Goal: Navigation & Orientation: Find specific page/section

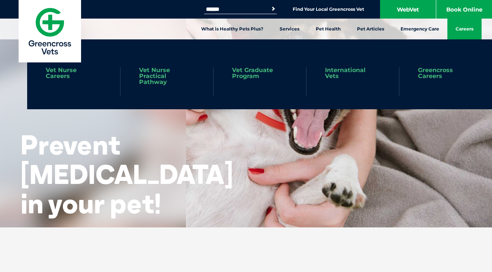
click at [460, 30] on link "Careers" at bounding box center [465, 29] width 34 height 21
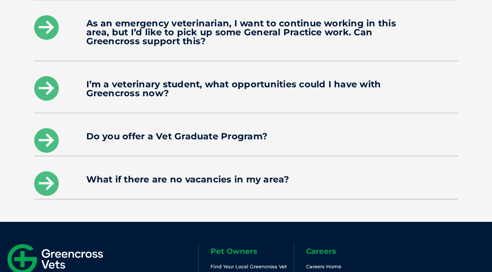
scroll to position [1179, 0]
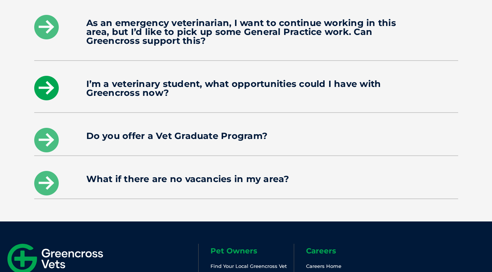
click at [53, 76] on icon at bounding box center [46, 88] width 25 height 25
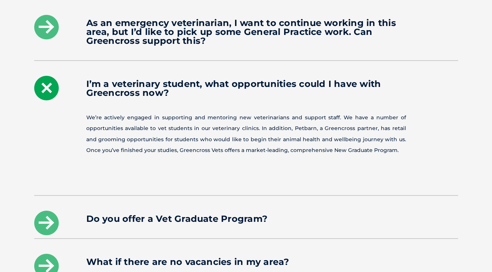
click at [51, 76] on icon at bounding box center [46, 88] width 25 height 25
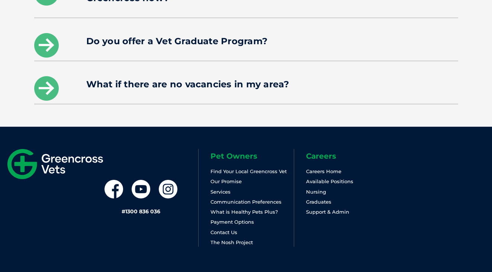
scroll to position [1273, 0]
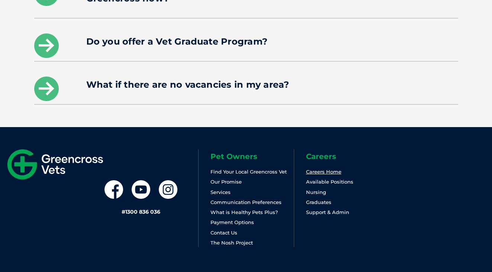
click at [323, 169] on link "Careers Home" at bounding box center [323, 172] width 35 height 6
